Goal: Find specific page/section: Find specific page/section

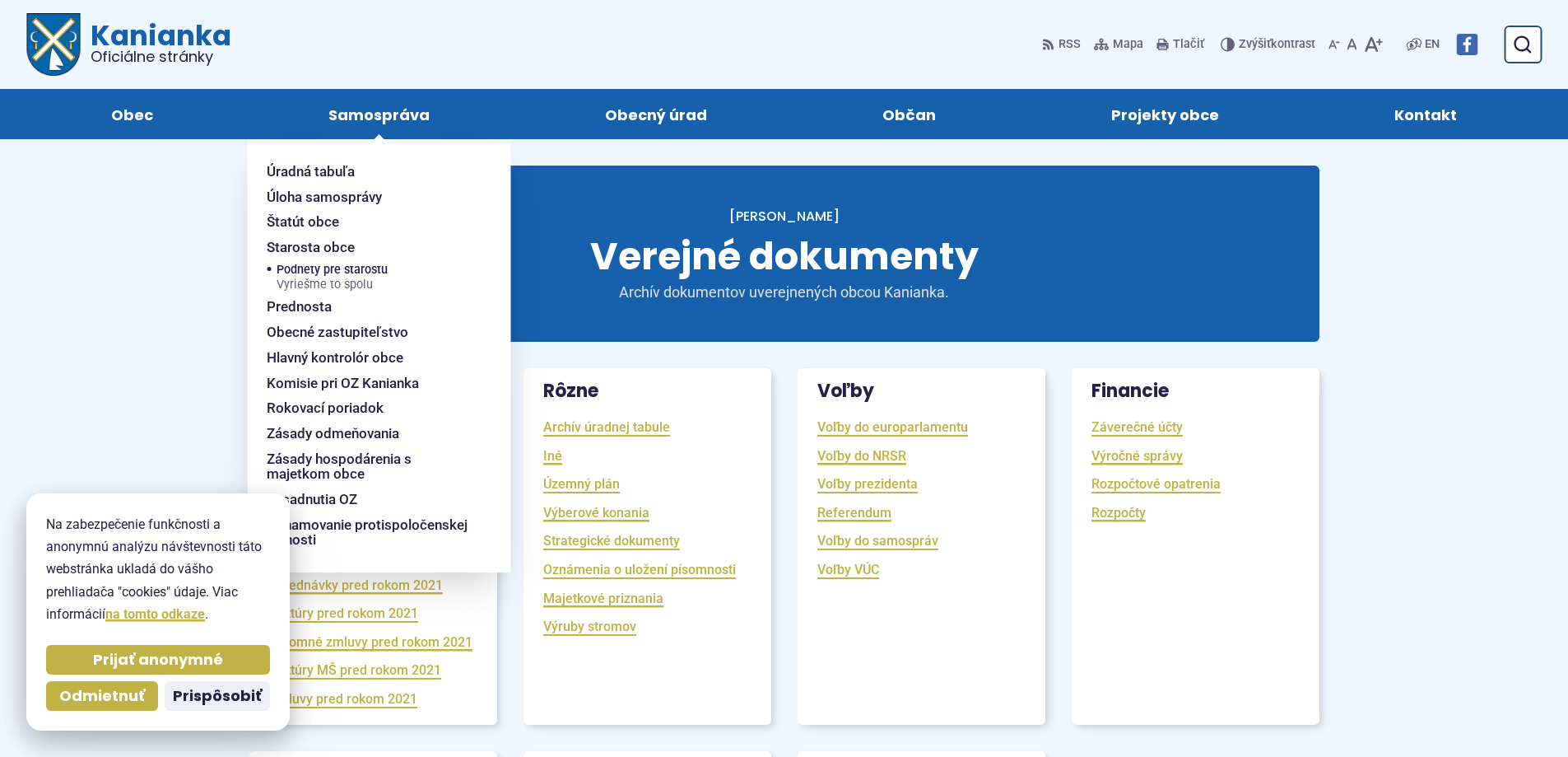
click at [391, 107] on span "Samospráva" at bounding box center [378, 114] width 101 height 50
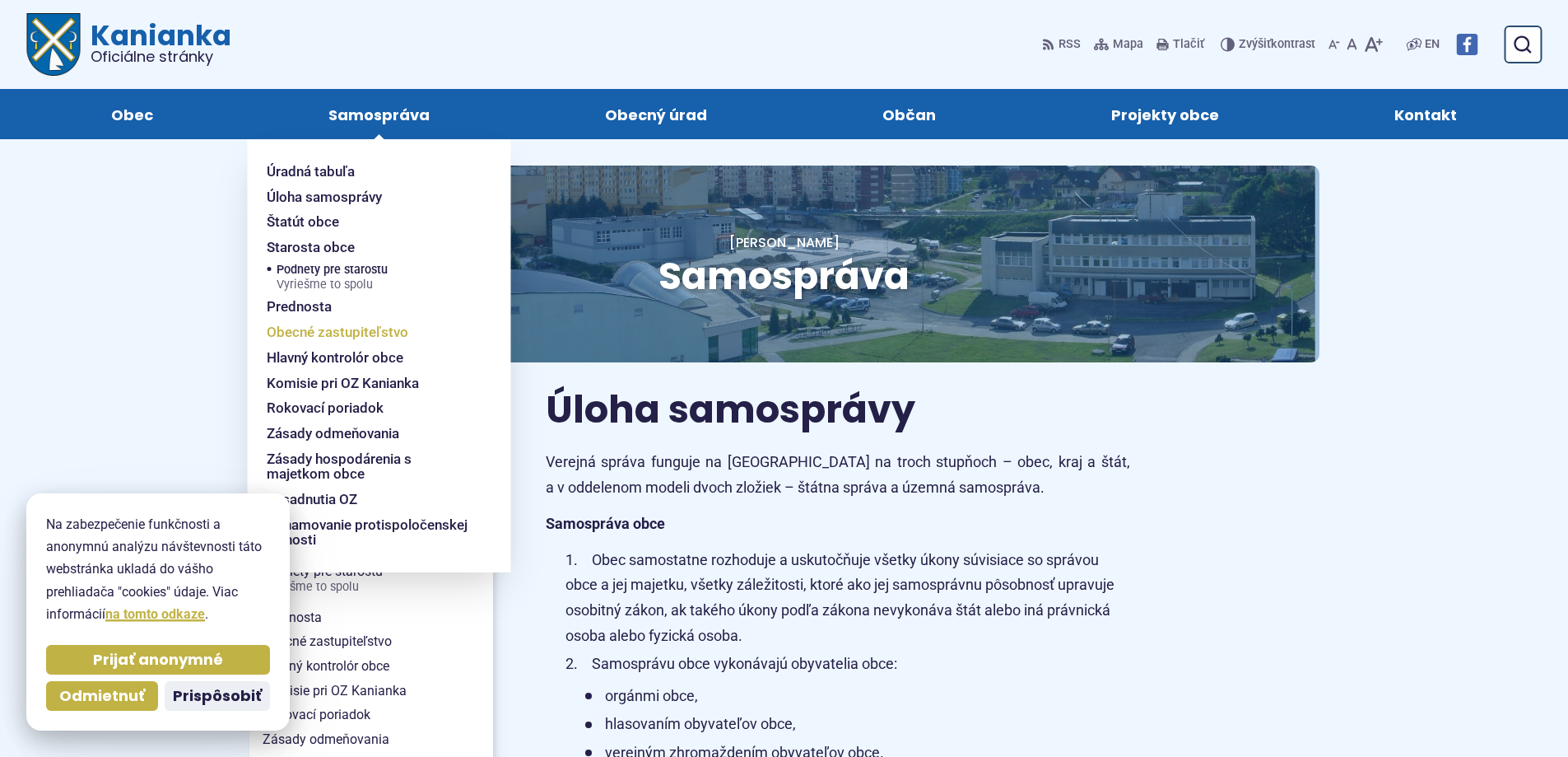
click at [333, 330] on span "Obecné zastupiteľstvo" at bounding box center [337, 332] width 141 height 26
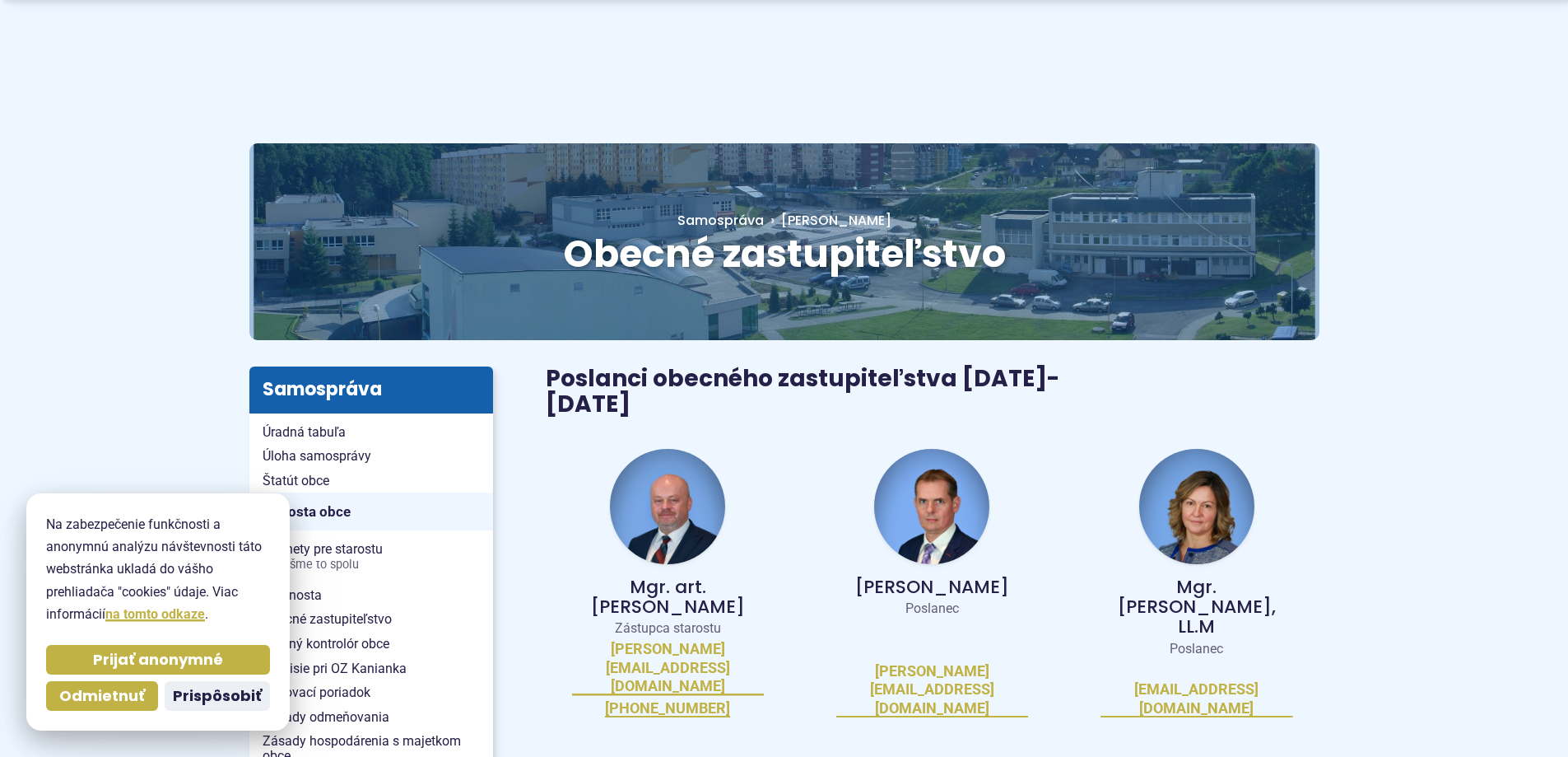
scroll to position [27, 0]
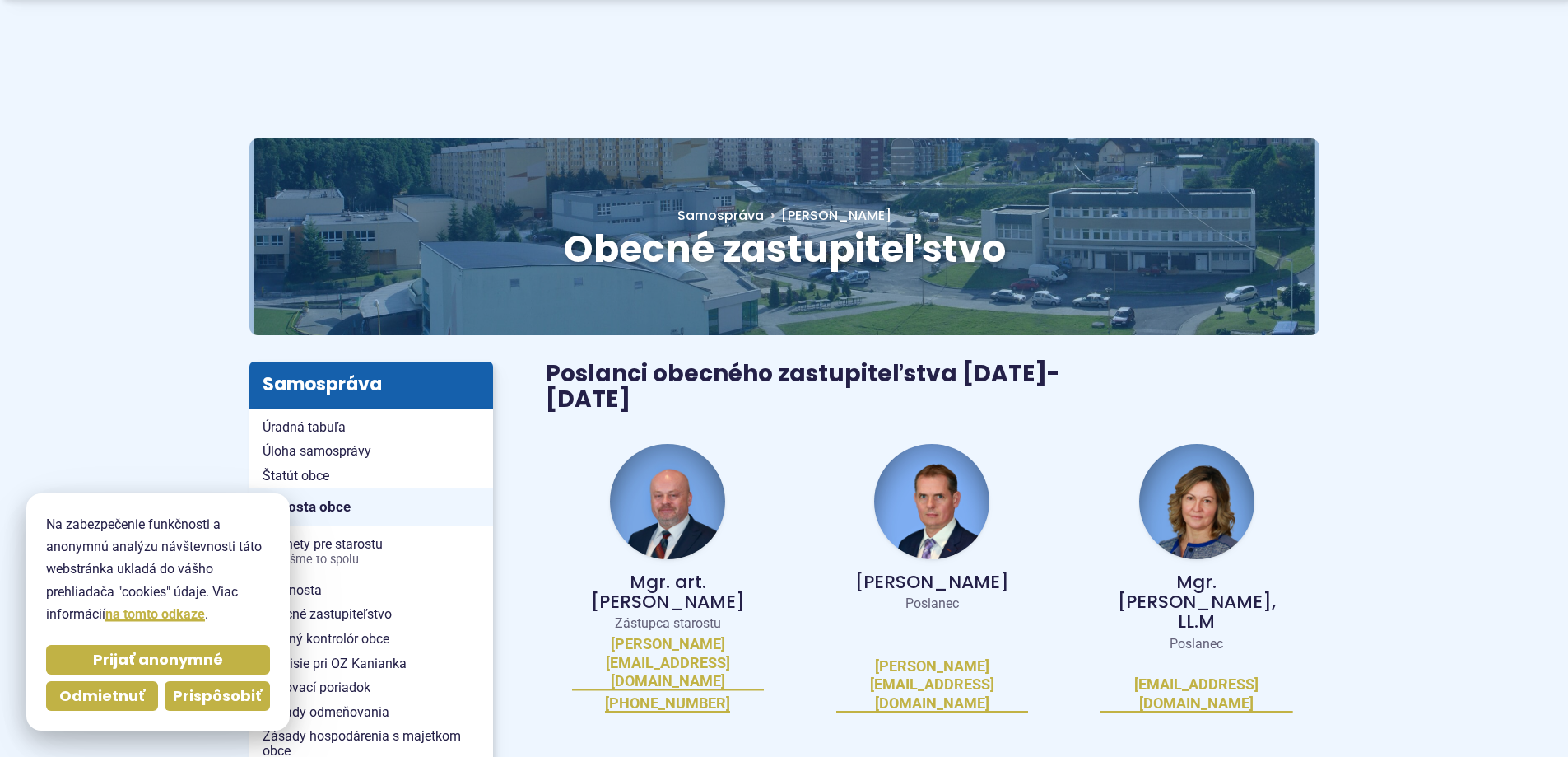
click at [214, 700] on span "Prispôsobiť" at bounding box center [217, 696] width 89 height 19
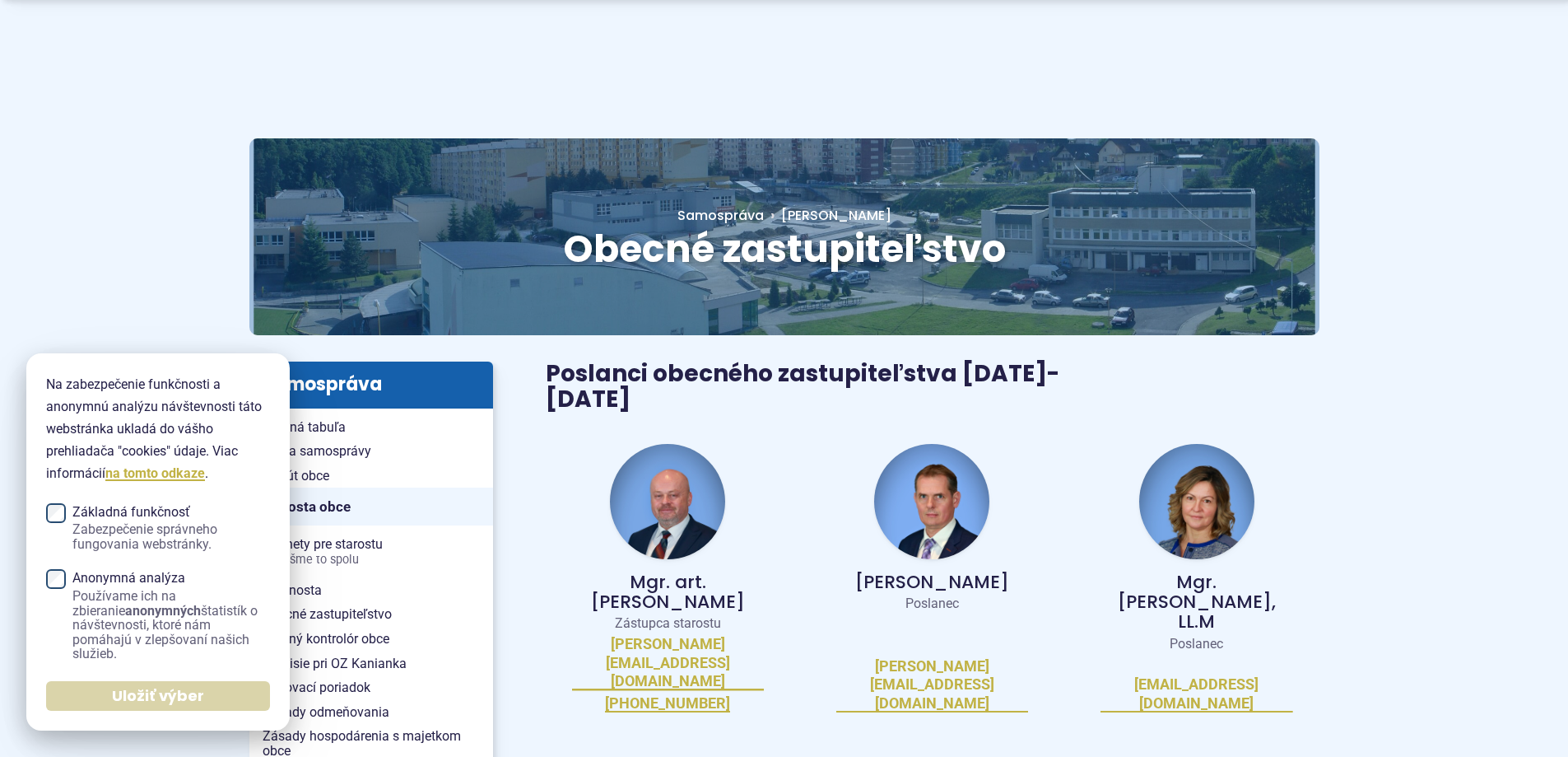
click at [152, 703] on span "Uložiť výber" at bounding box center [157, 696] width 92 height 19
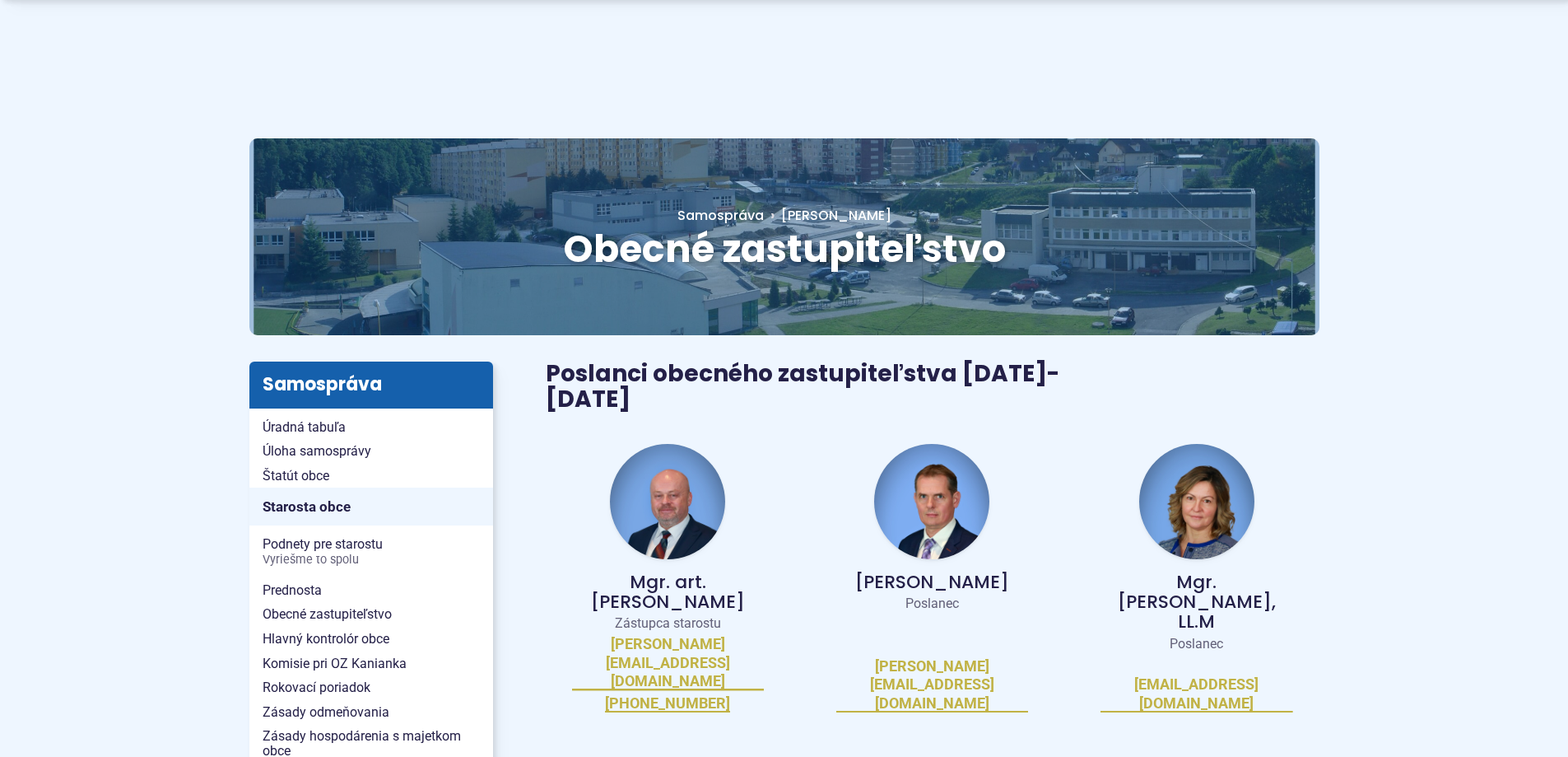
scroll to position [0, 0]
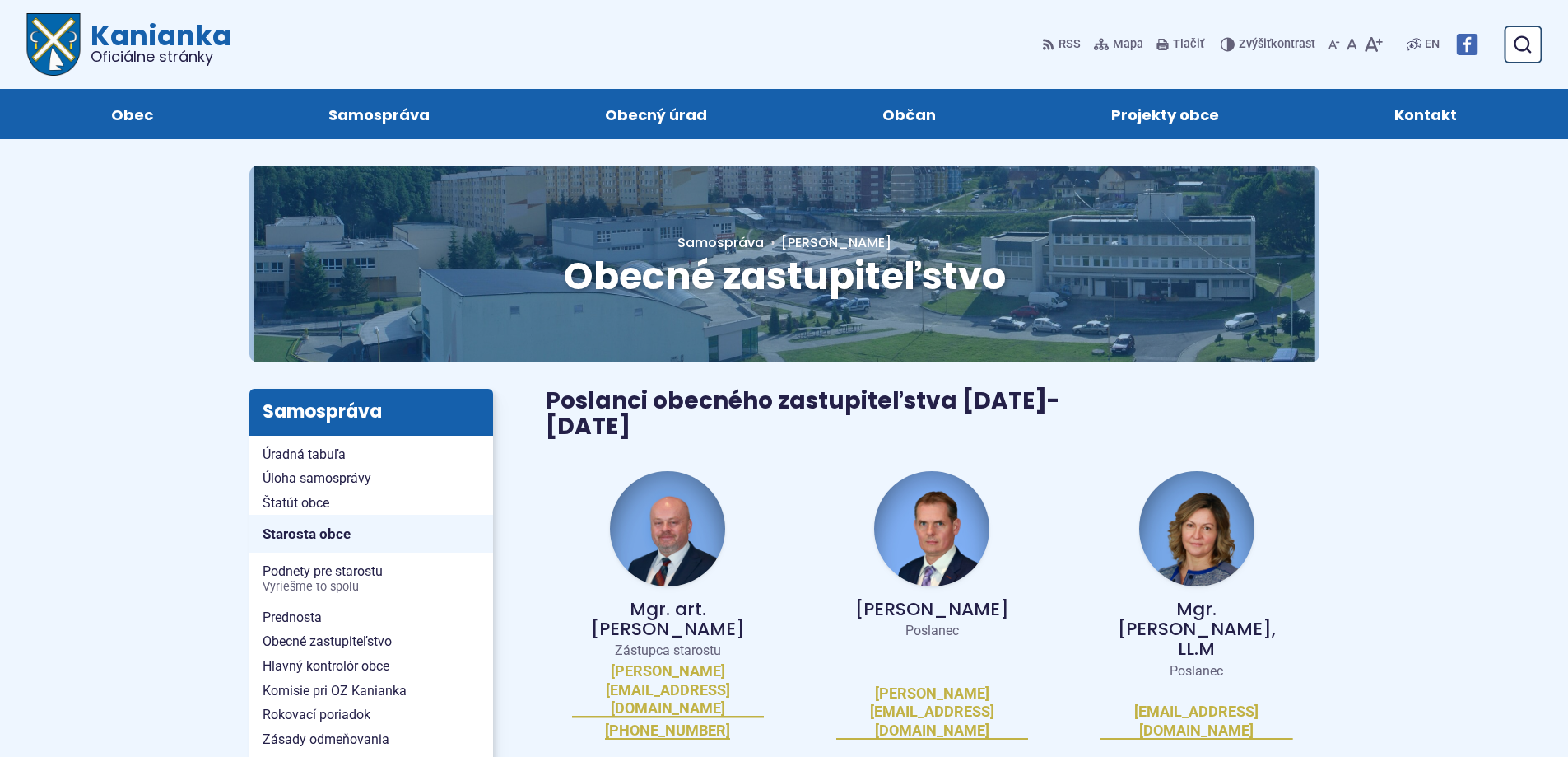
click at [1188, 520] on img at bounding box center [1197, 529] width 116 height 116
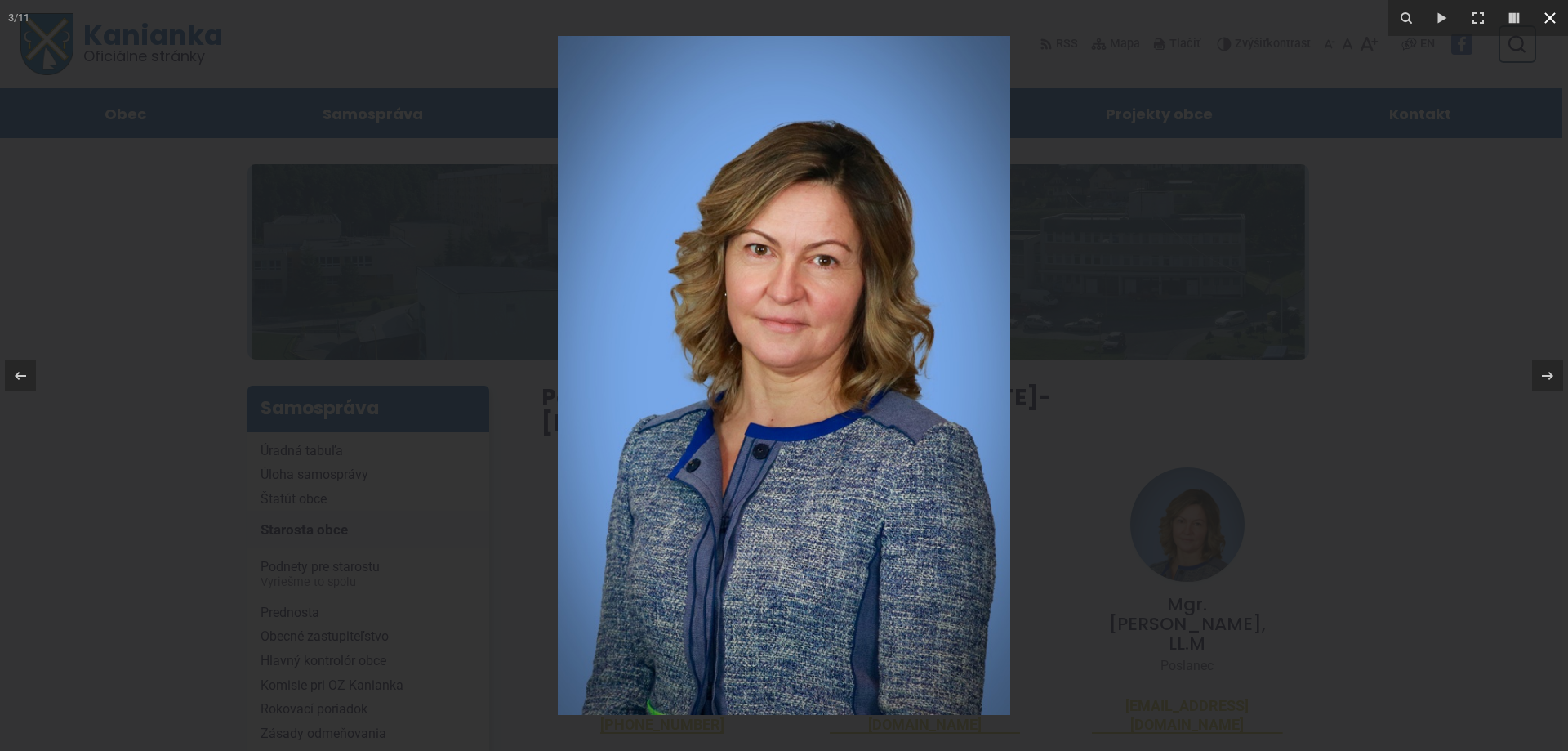
click at [1555, 20] on icon at bounding box center [1550, 18] width 20 height 20
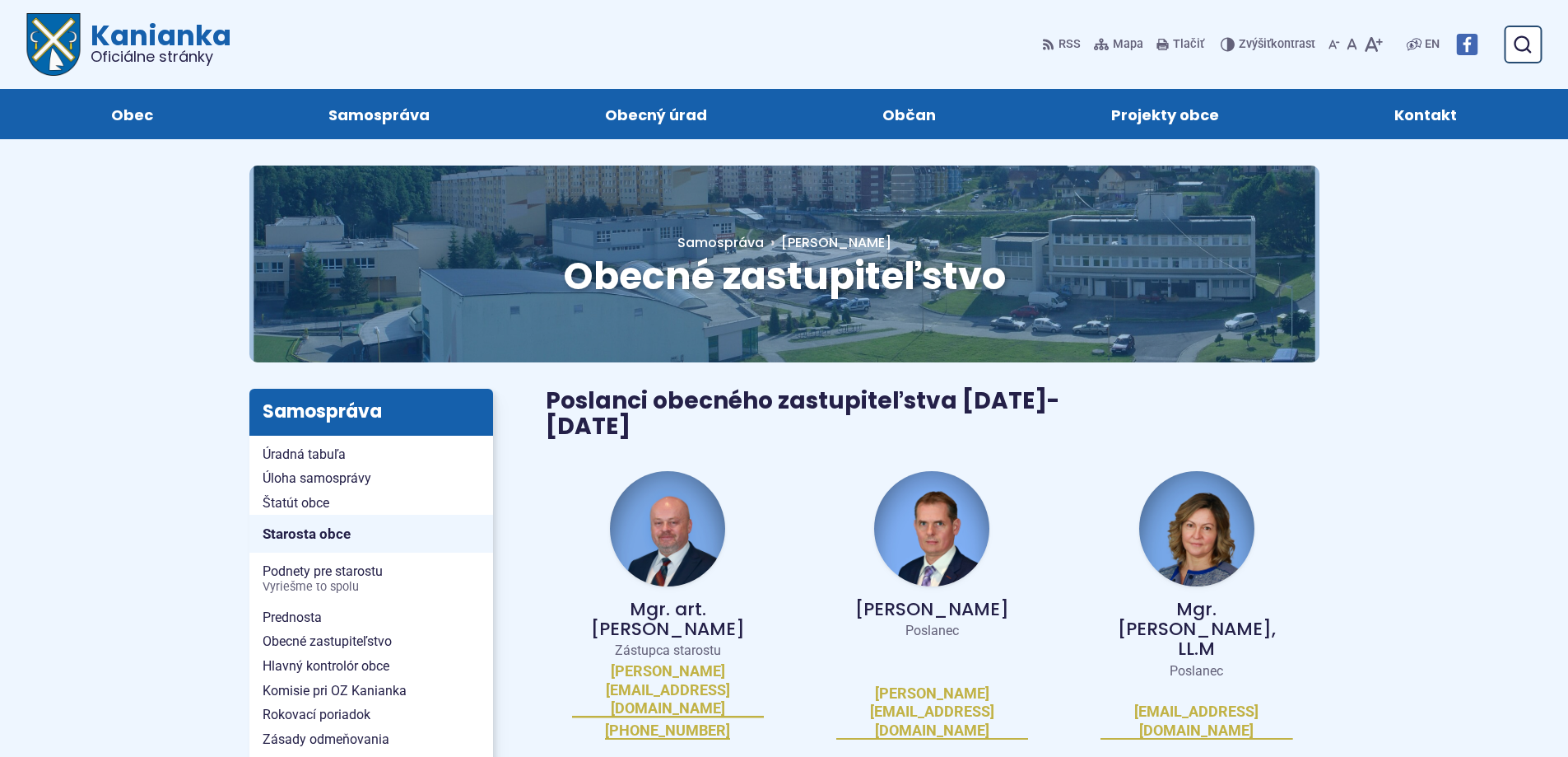
click at [671, 536] on img at bounding box center [667, 529] width 116 height 116
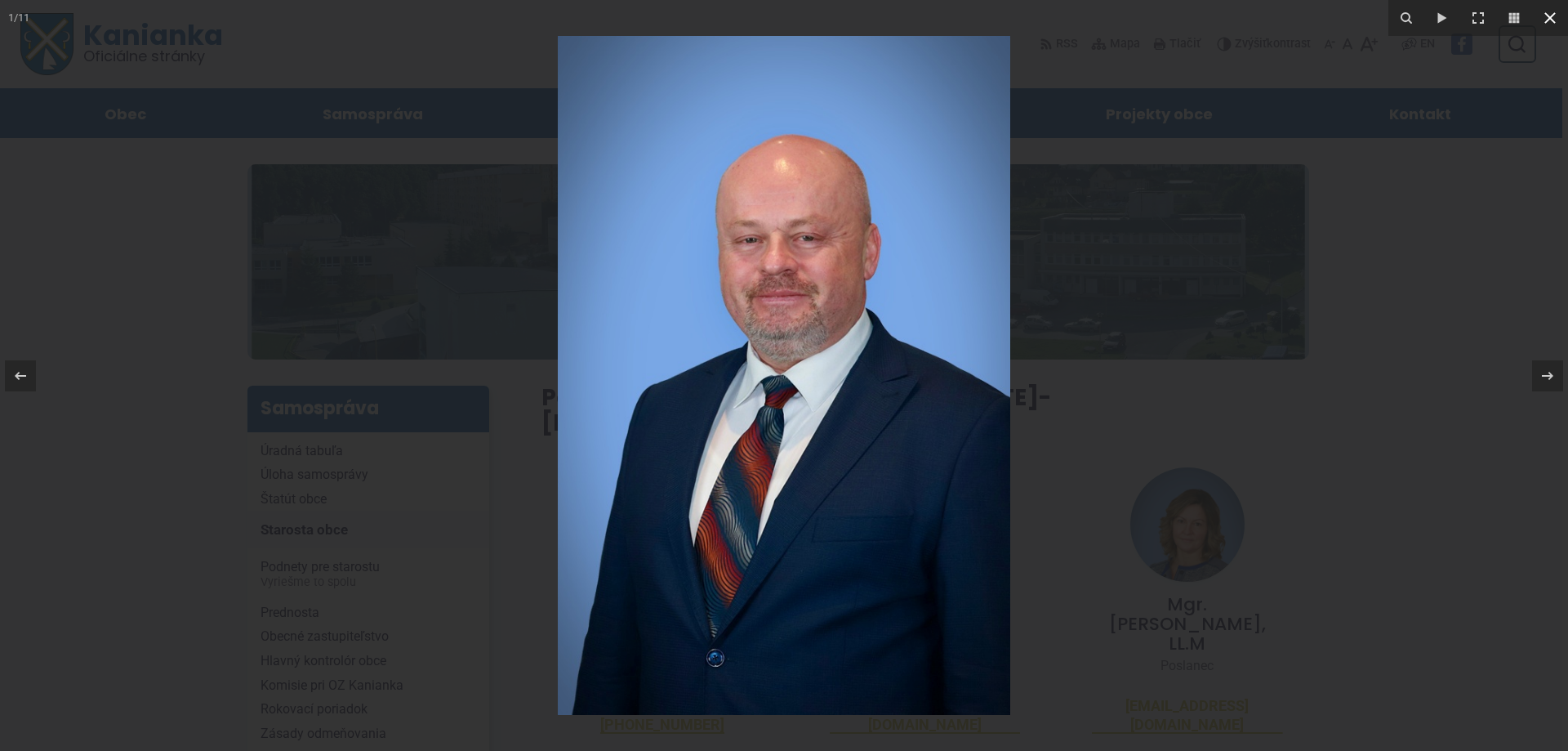
click at [1549, 19] on icon at bounding box center [1550, 18] width 12 height 12
